Goal: Task Accomplishment & Management: Manage account settings

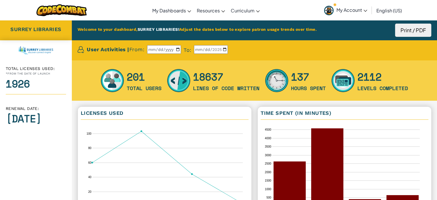
click at [180, 52] on input "[DATE]" at bounding box center [164, 49] width 34 height 9
click at [180, 48] on input "[DATE]" at bounding box center [164, 49] width 34 height 9
type input "[DATE]"
click at [227, 49] on input "[DATE]" at bounding box center [211, 49] width 34 height 9
type input "[DATE]"
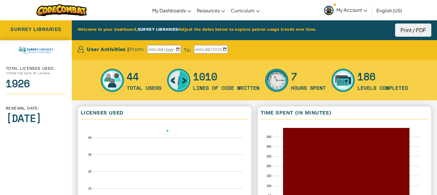
click at [347, 9] on span "My Account" at bounding box center [351, 10] width 31 height 6
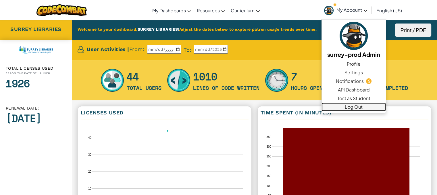
click at [354, 105] on link "Log Out" at bounding box center [354, 107] width 64 height 9
